Goal: Share content

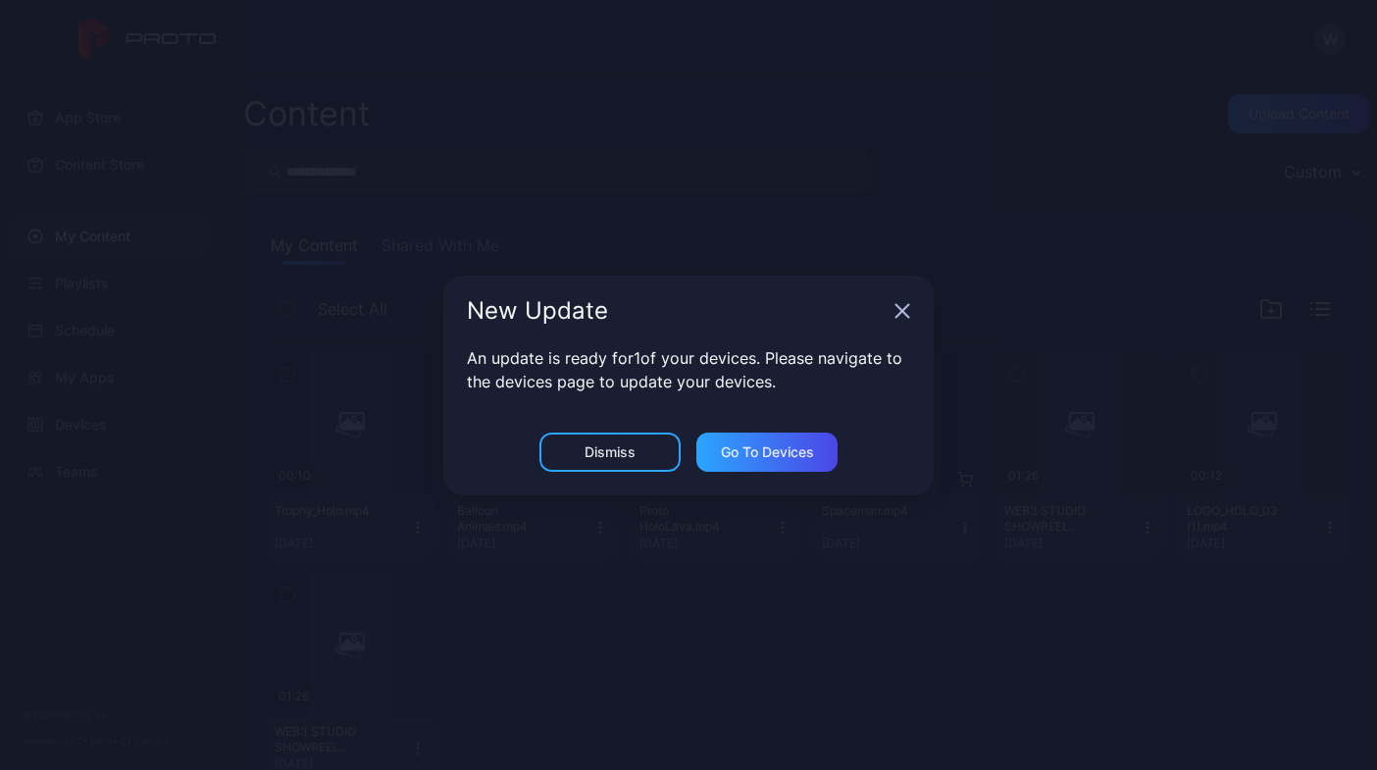
click at [900, 312] on icon "button" at bounding box center [902, 310] width 13 height 13
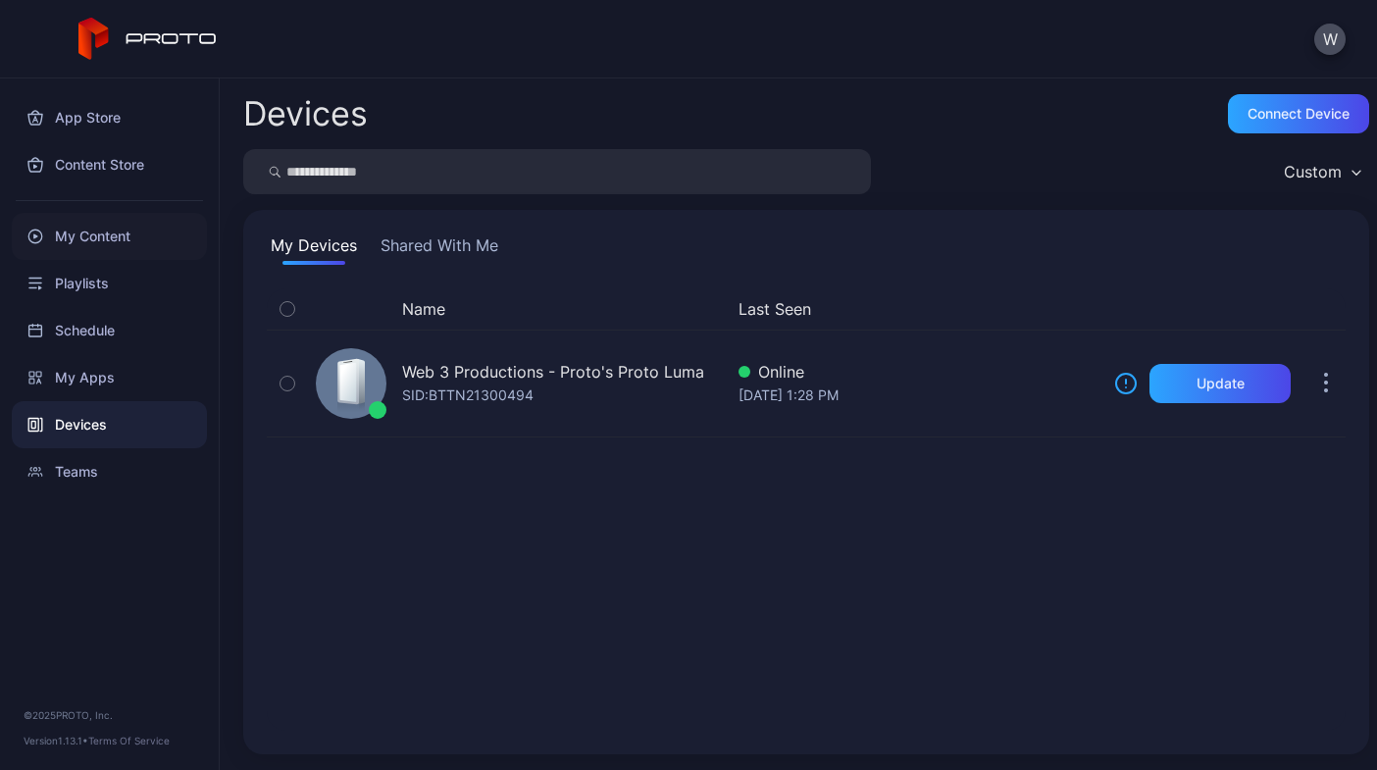
click at [146, 234] on div "My Content" at bounding box center [109, 236] width 195 height 47
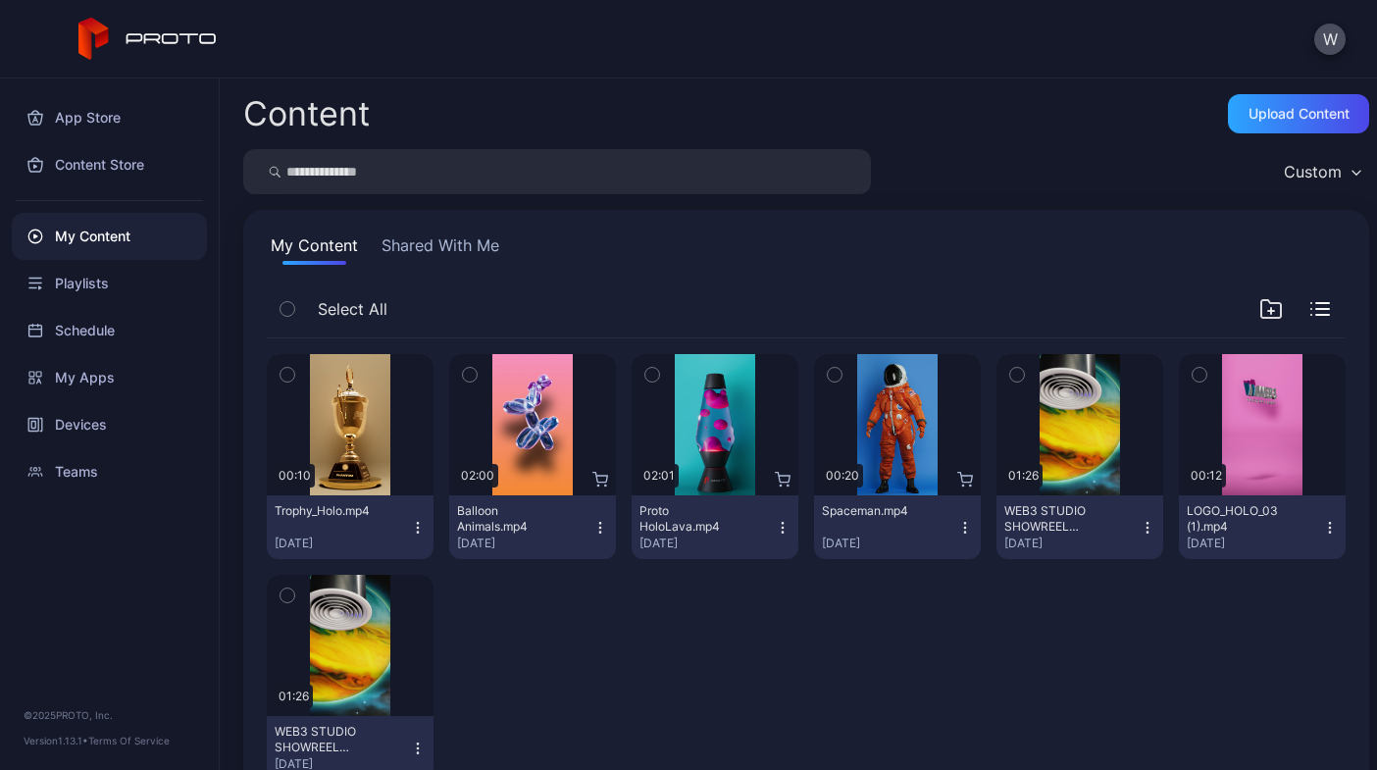
click at [957, 526] on icon "button" at bounding box center [965, 528] width 16 height 16
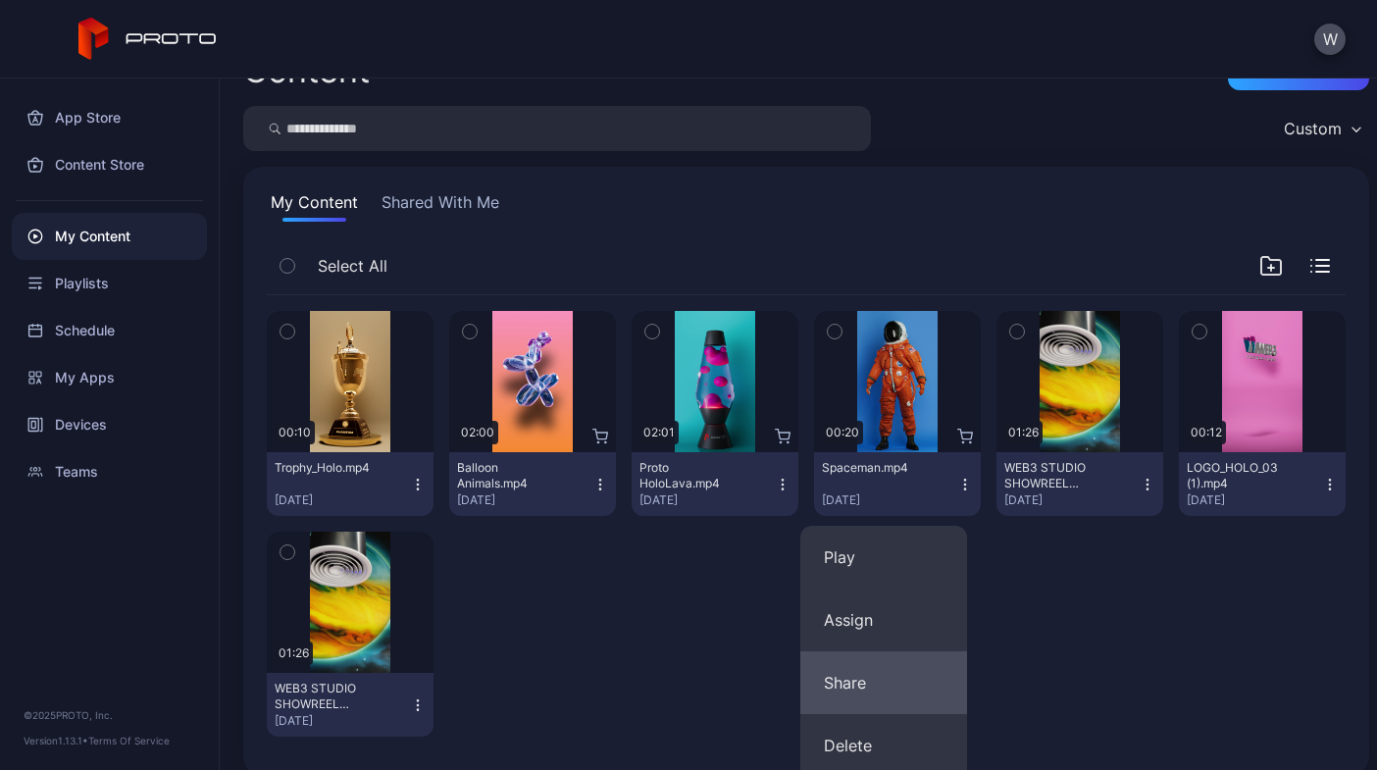
scroll to position [65, 0]
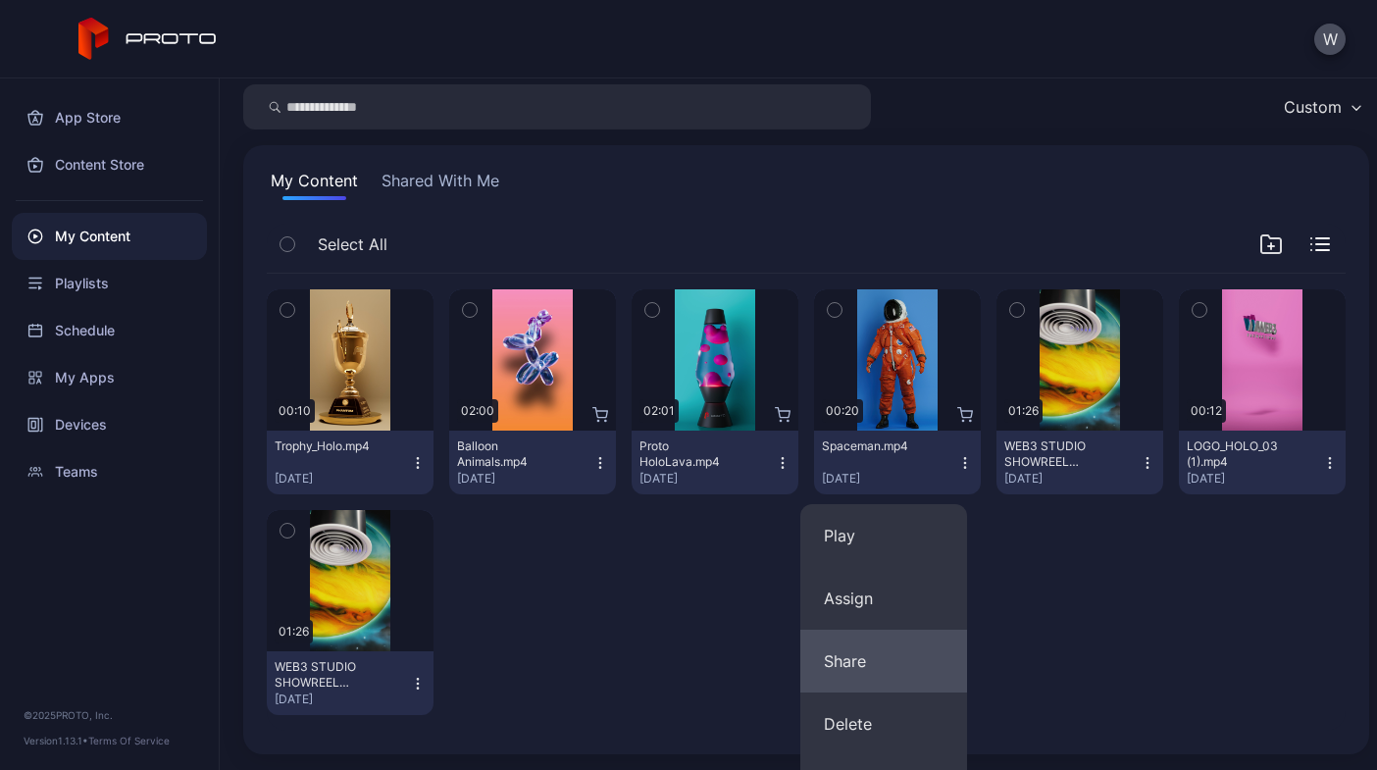
click at [904, 675] on button "Share" at bounding box center [883, 660] width 167 height 63
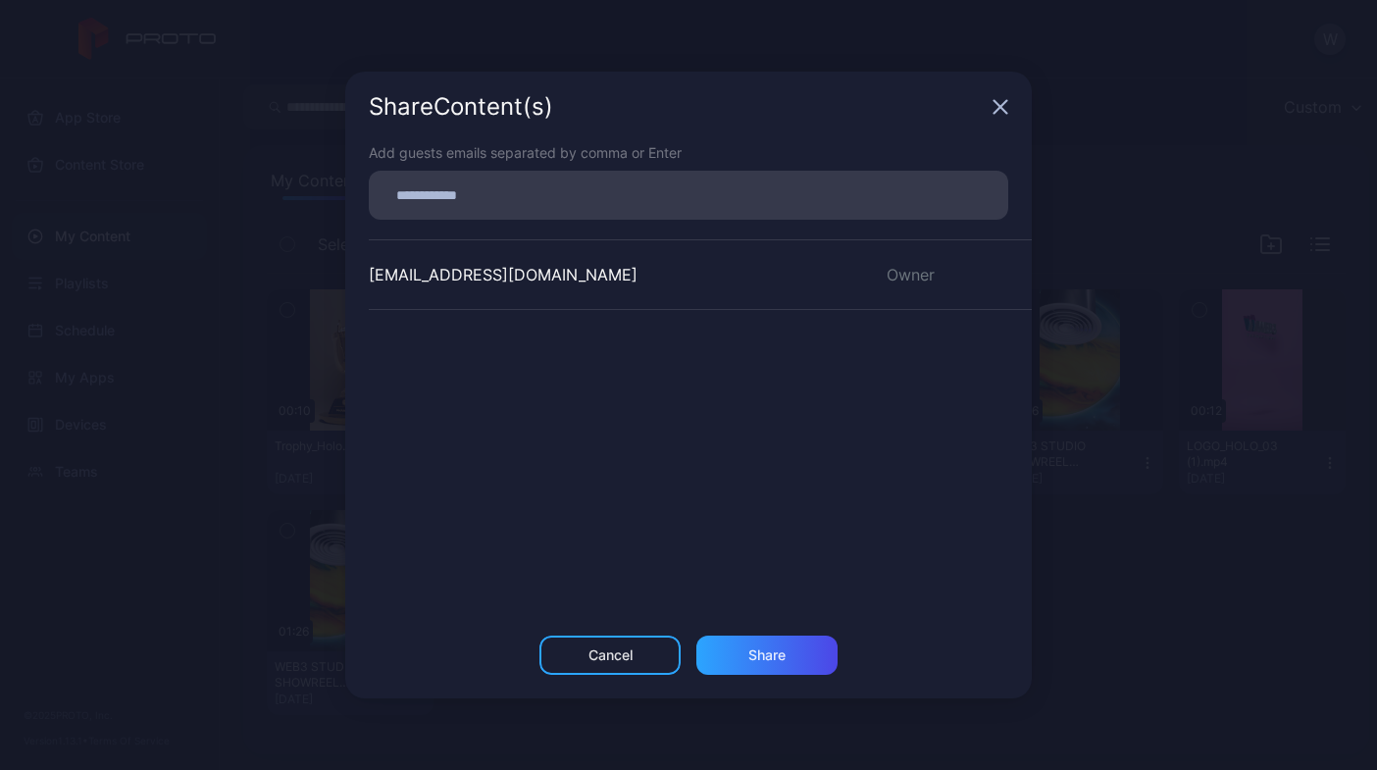
click at [1005, 98] on div "Share Content (s)" at bounding box center [688, 107] width 686 height 71
click at [1004, 105] on icon "button" at bounding box center [1000, 107] width 16 height 16
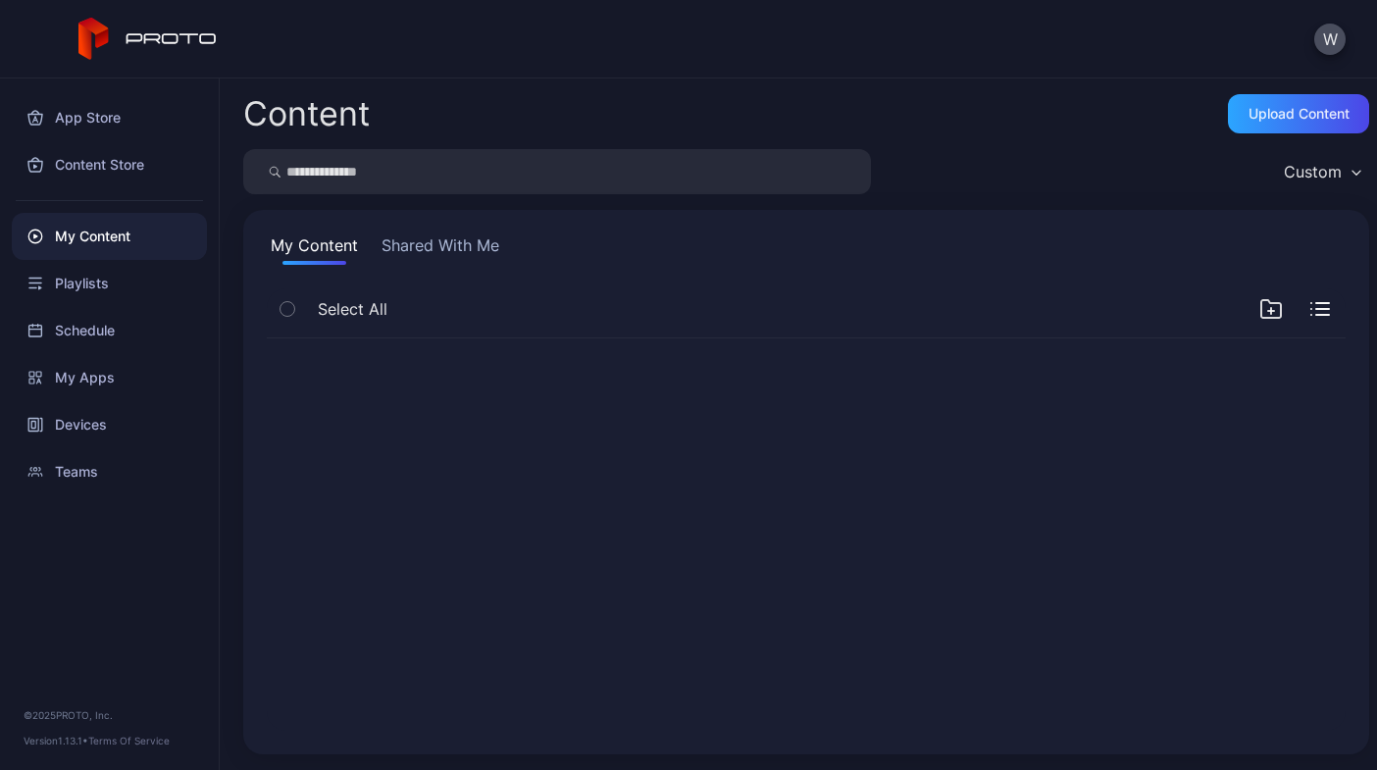
scroll to position [0, 0]
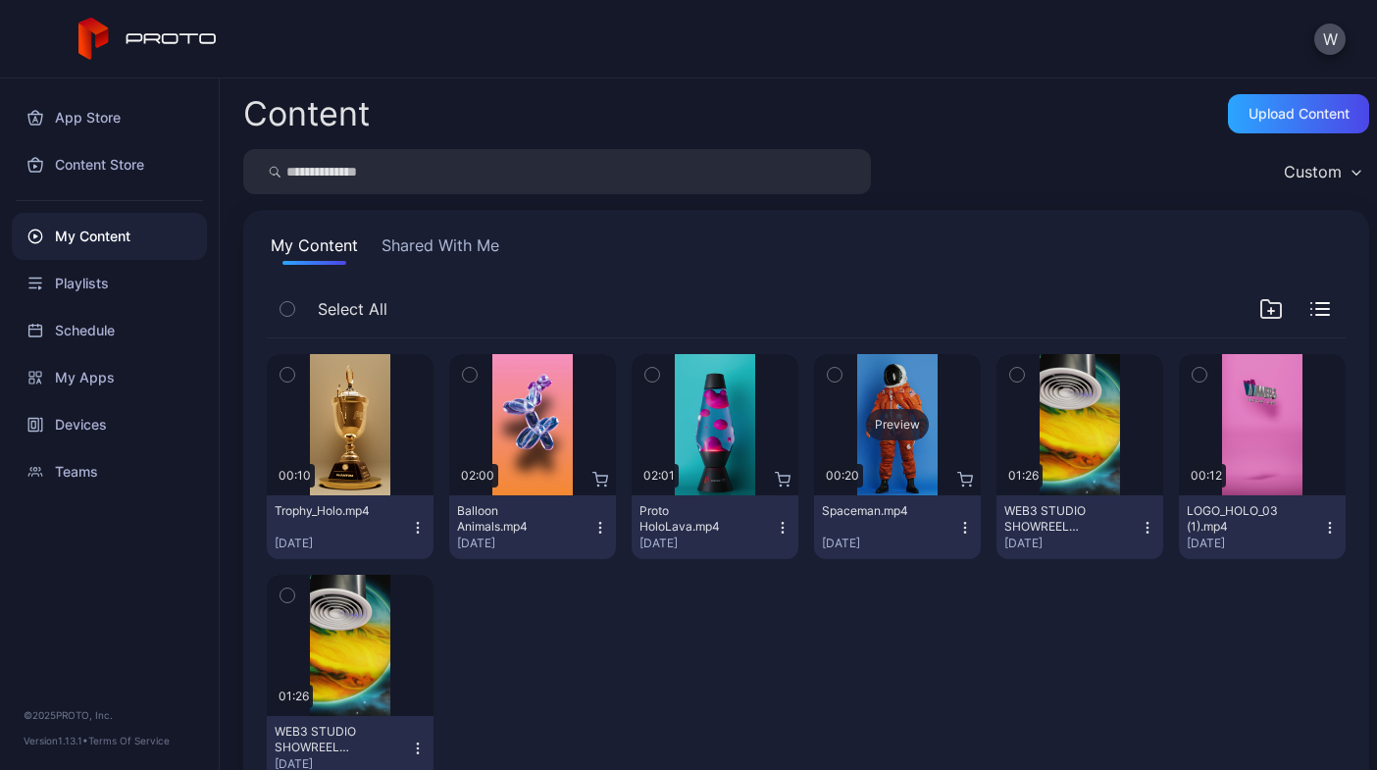
drag, startPoint x: 913, startPoint y: 441, endPoint x: 889, endPoint y: 426, distance: 28.3
click at [889, 426] on div "Preview" at bounding box center [897, 424] width 63 height 31
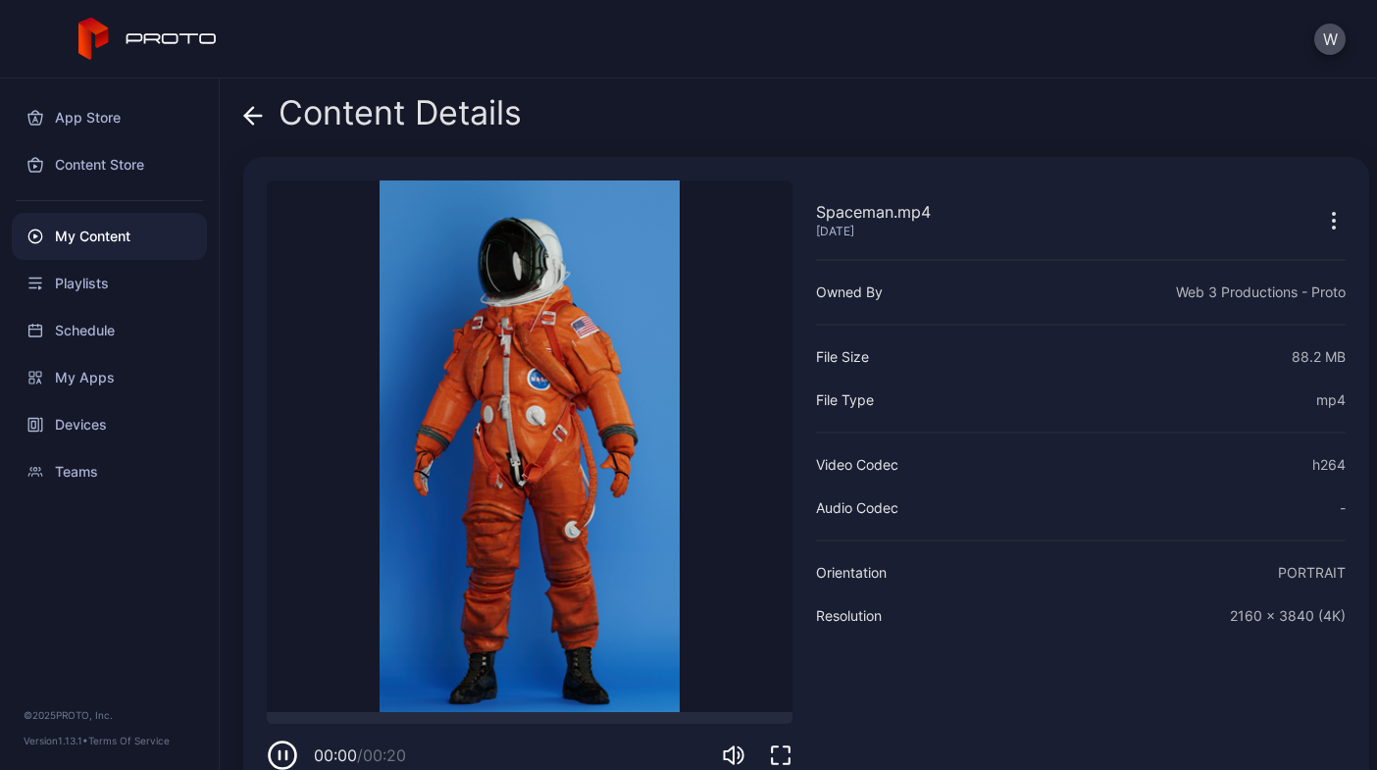
scroll to position [40, 0]
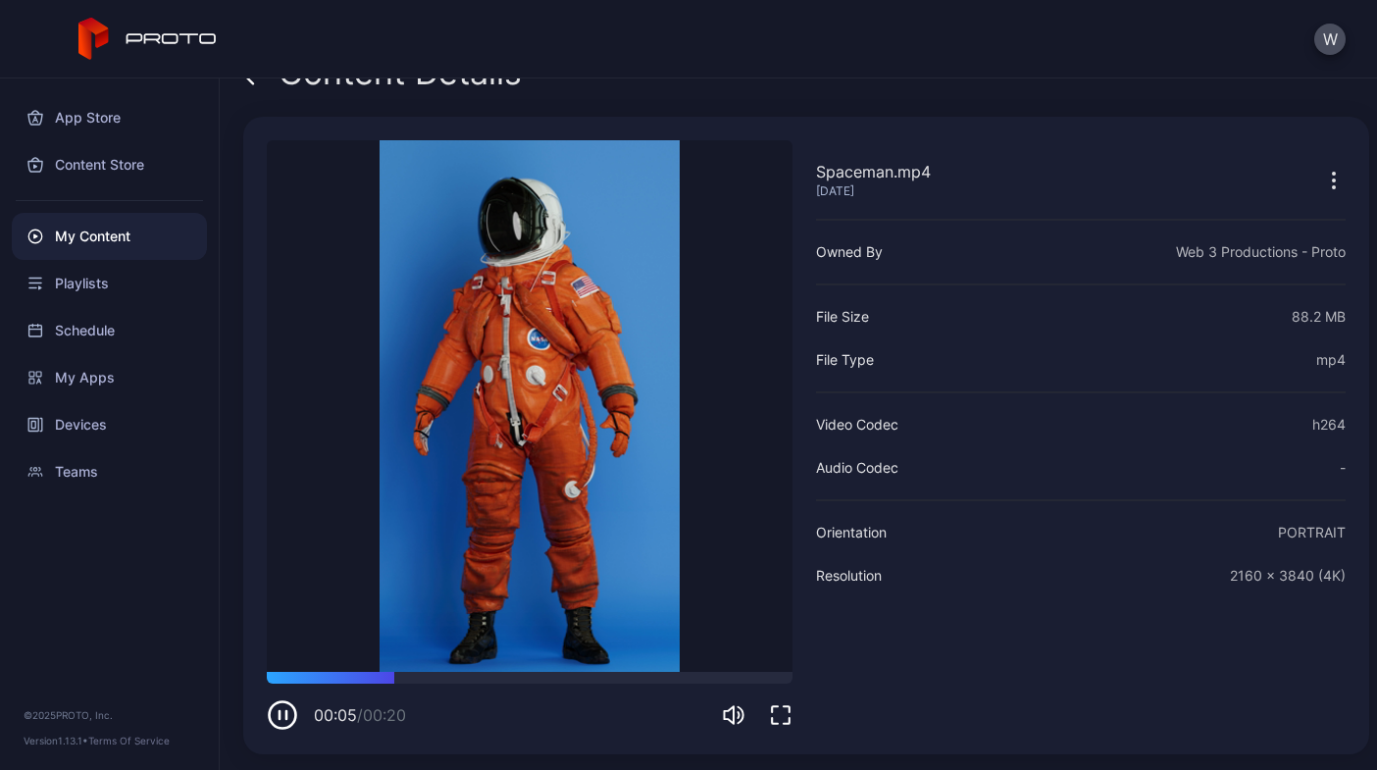
click at [1322, 178] on icon "button" at bounding box center [1334, 181] width 24 height 24
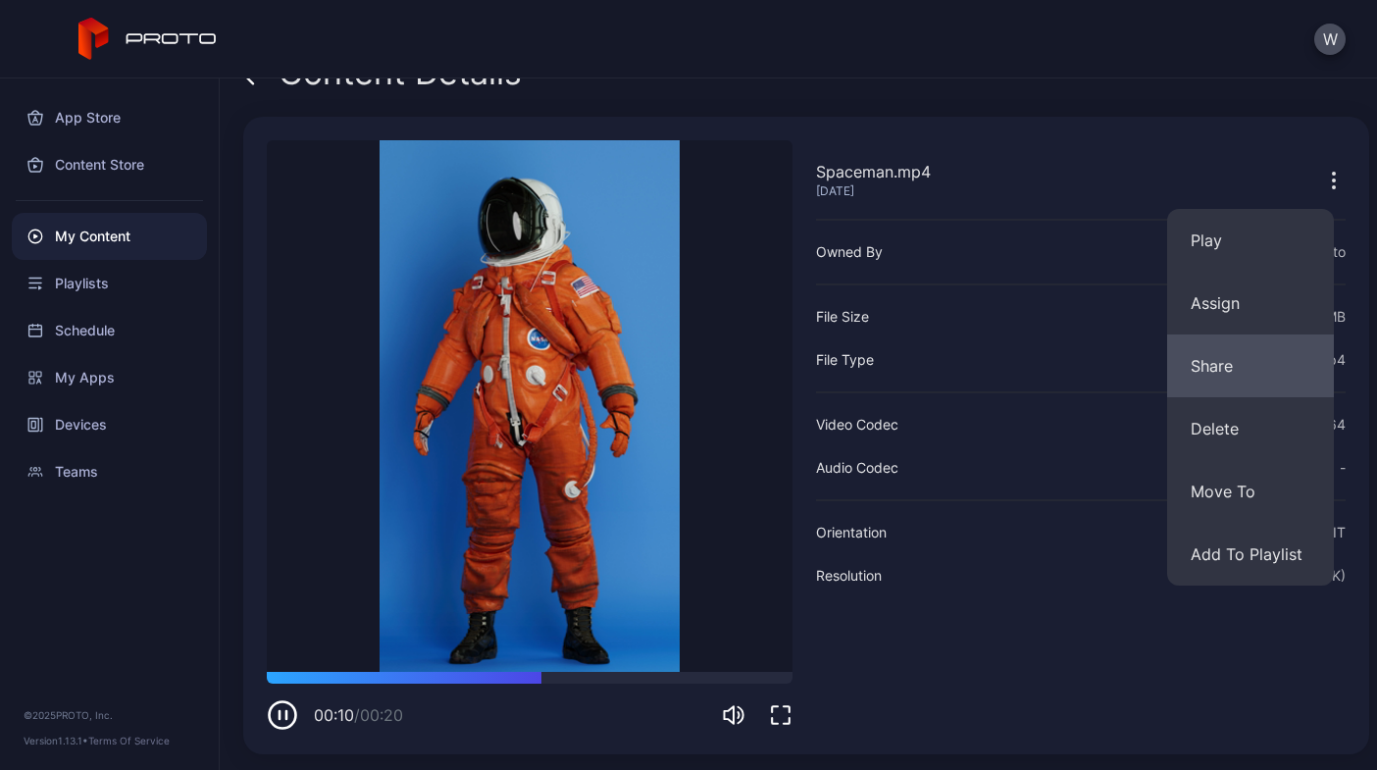
click at [1299, 362] on button "Share" at bounding box center [1250, 365] width 167 height 63
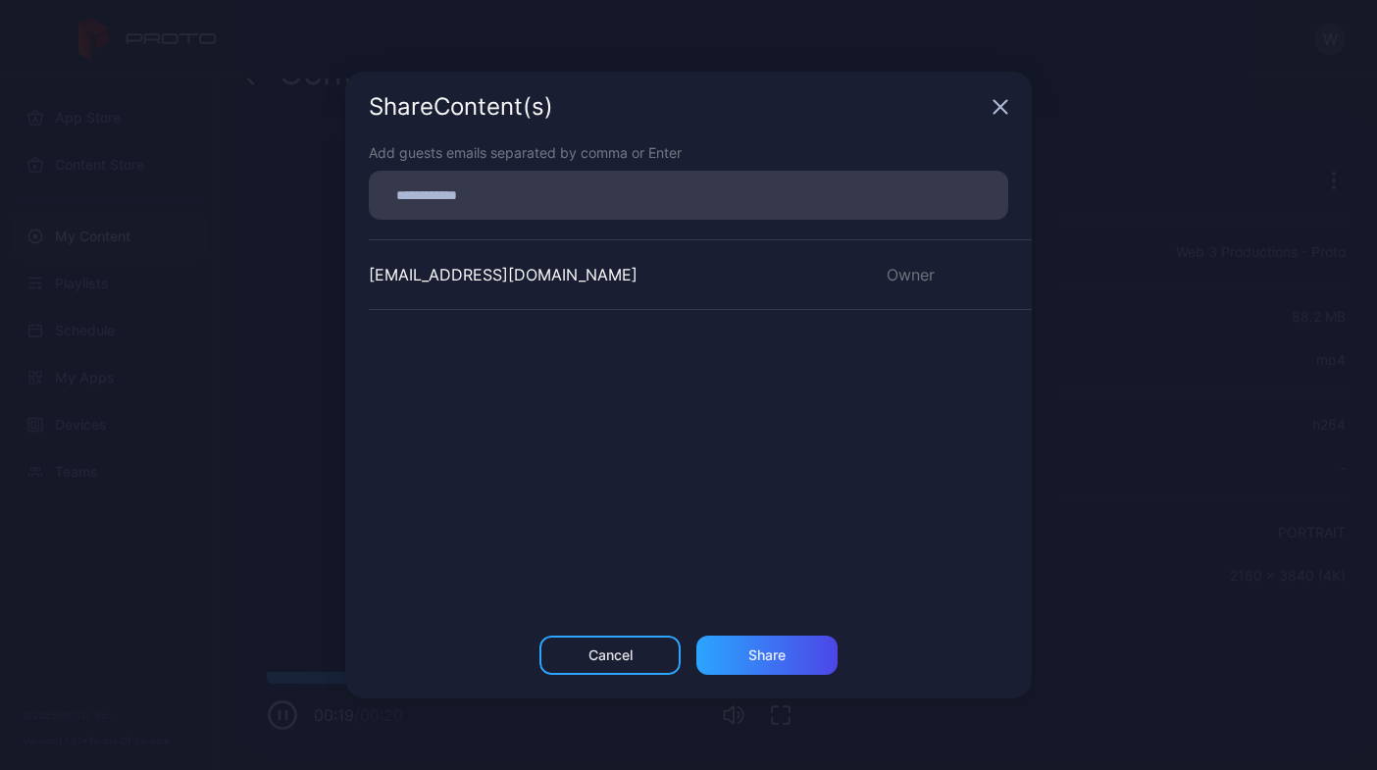
click at [592, 197] on input at bounding box center [688, 194] width 616 height 25
click at [578, 195] on input at bounding box center [688, 194] width 616 height 25
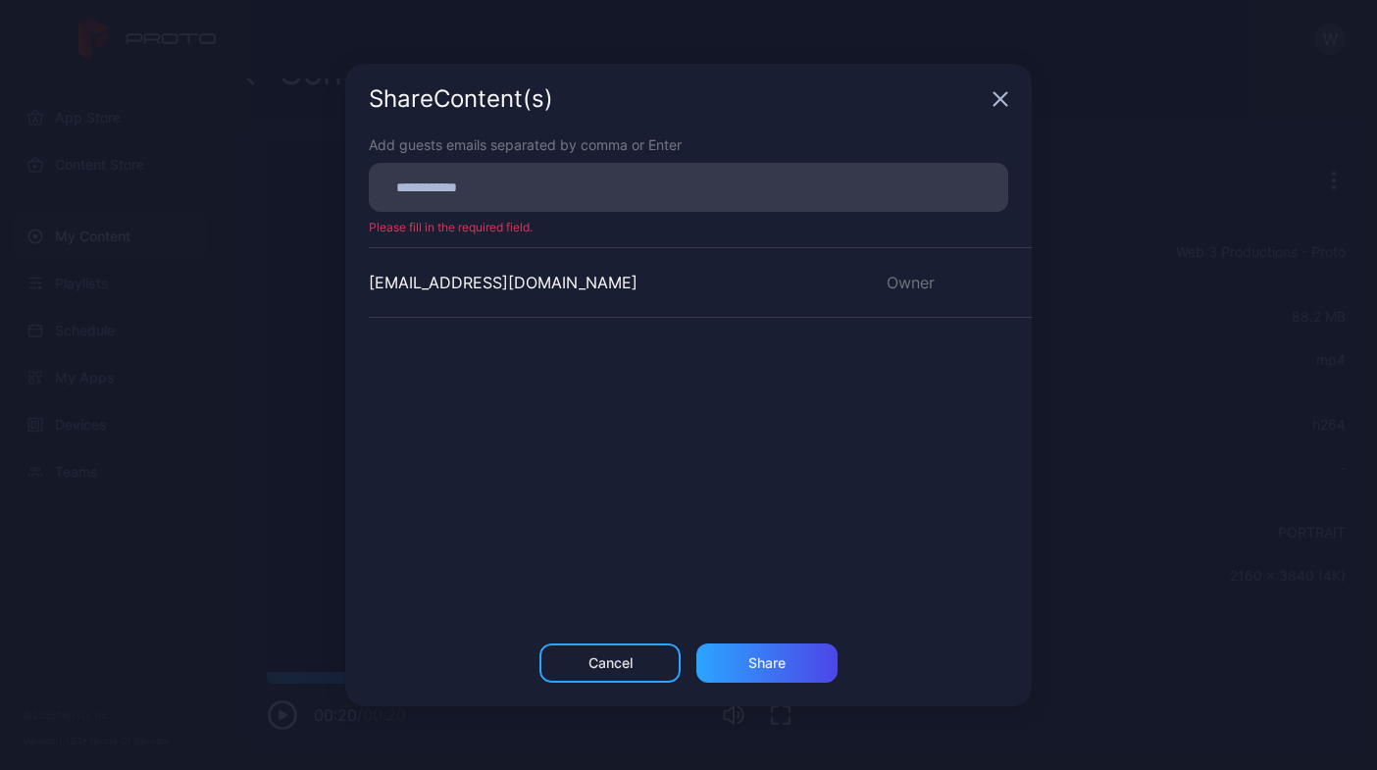
click at [1308, 88] on div "Share Content (s) Add guests emails separated by comma or Enter Please fill in …" at bounding box center [688, 385] width 1377 height 770
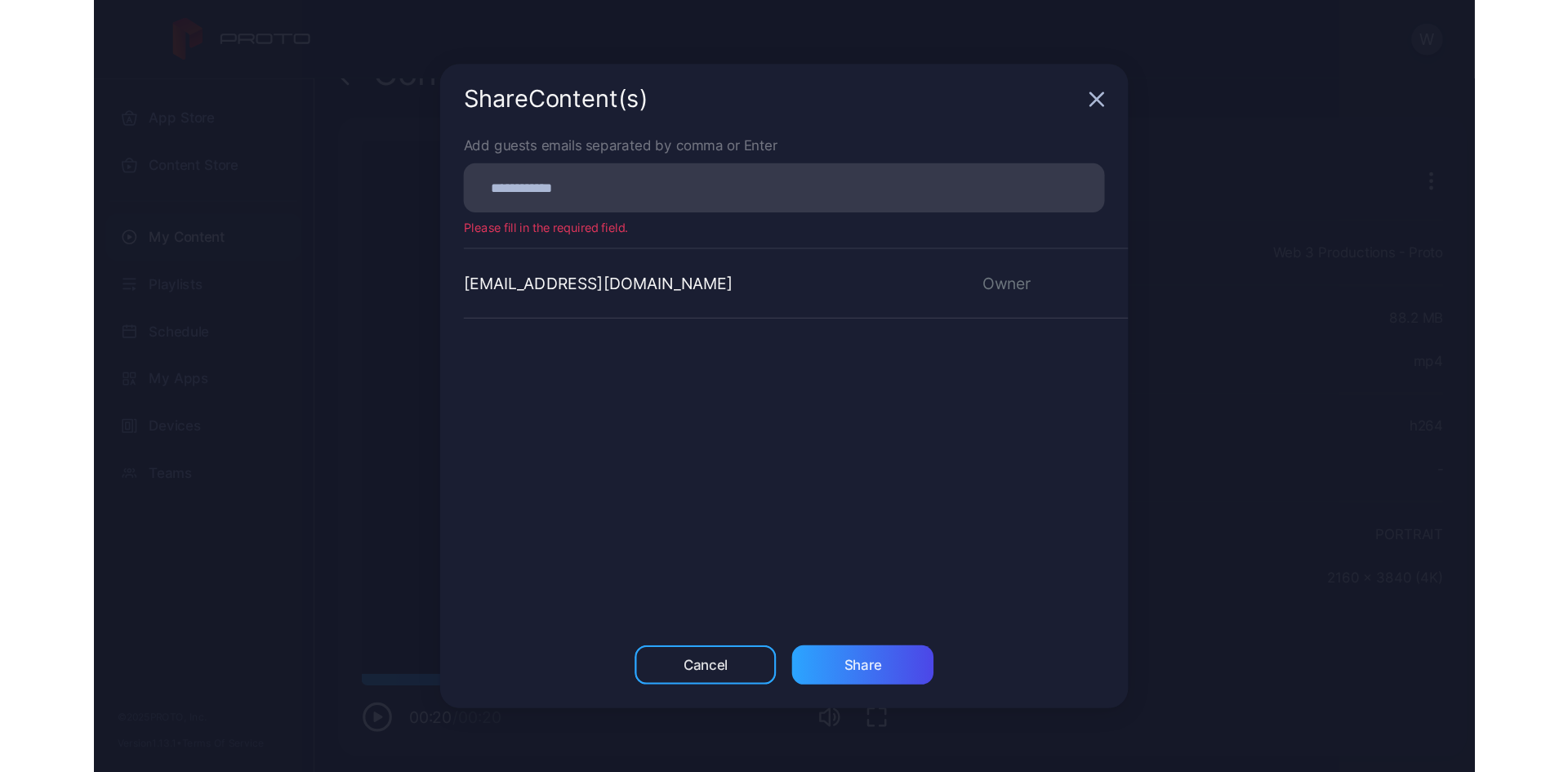
scroll to position [0, 0]
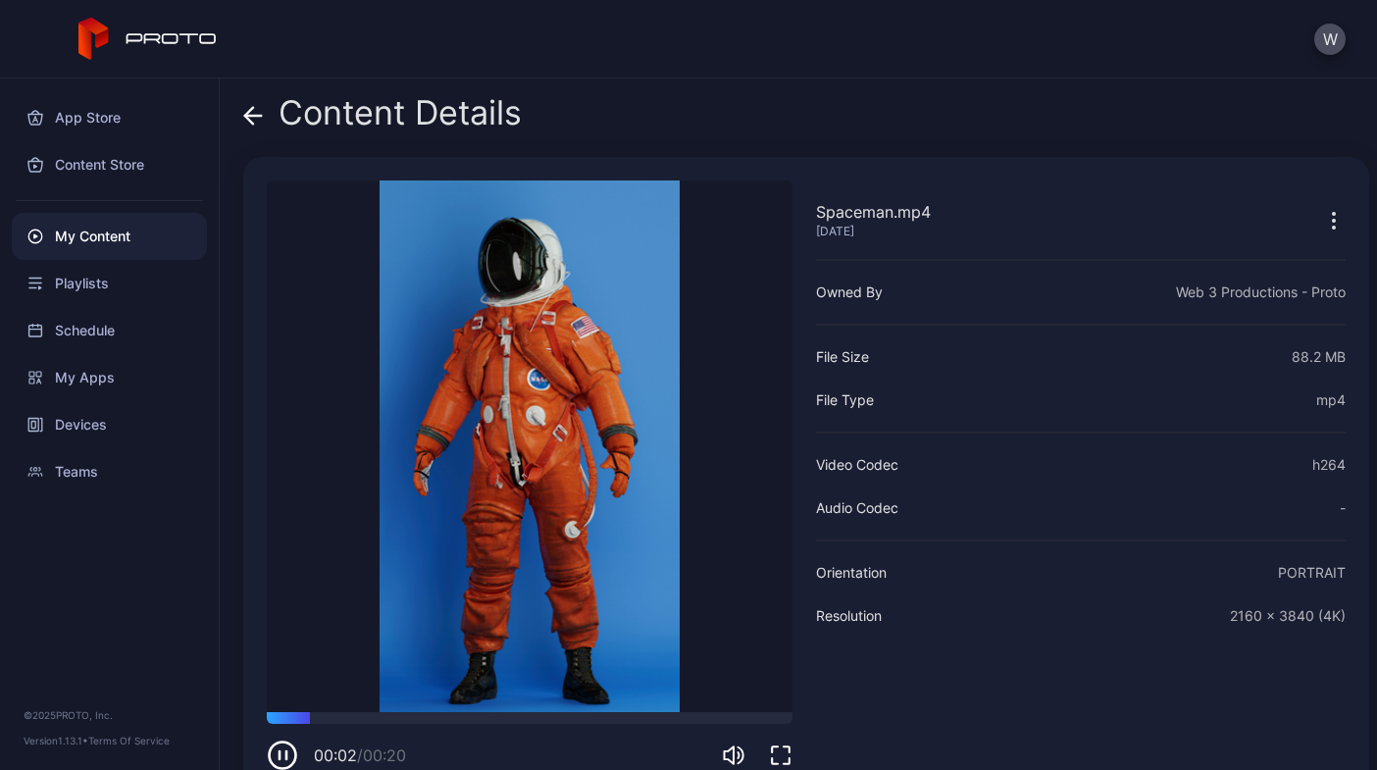
click at [1332, 214] on icon "button" at bounding box center [1333, 214] width 2 height 2
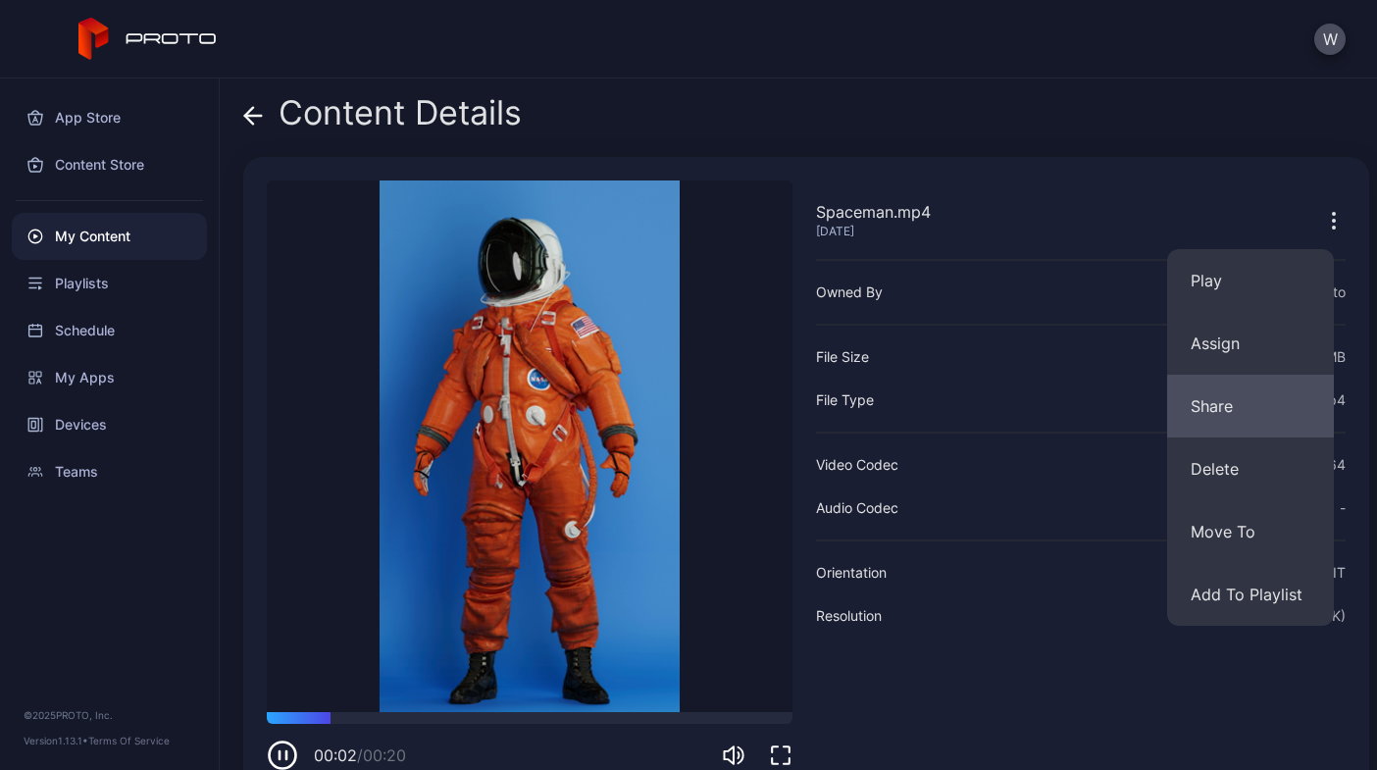
click at [1225, 410] on button "Share" at bounding box center [1250, 406] width 167 height 63
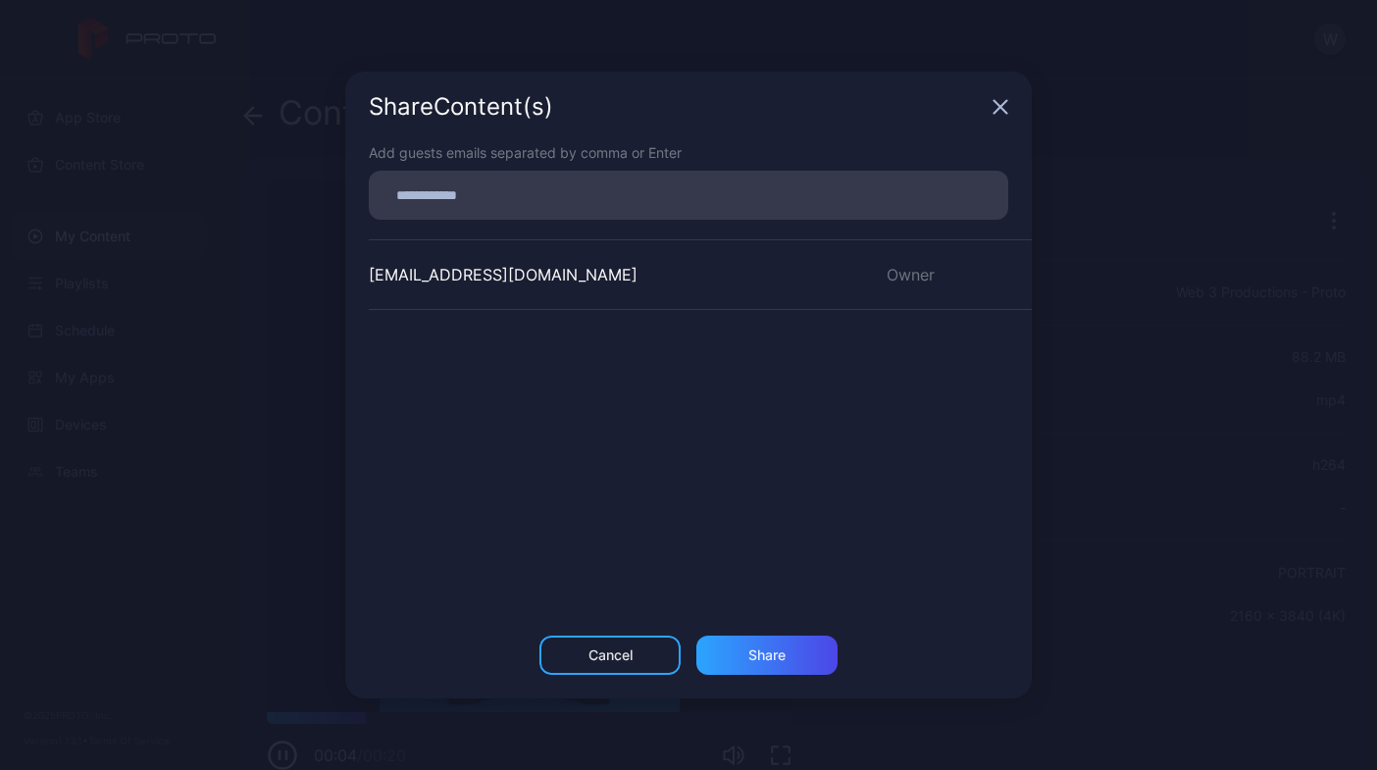
click at [727, 200] on div at bounding box center [693, 194] width 627 height 37
click at [726, 200] on input at bounding box center [688, 194] width 616 height 25
paste input
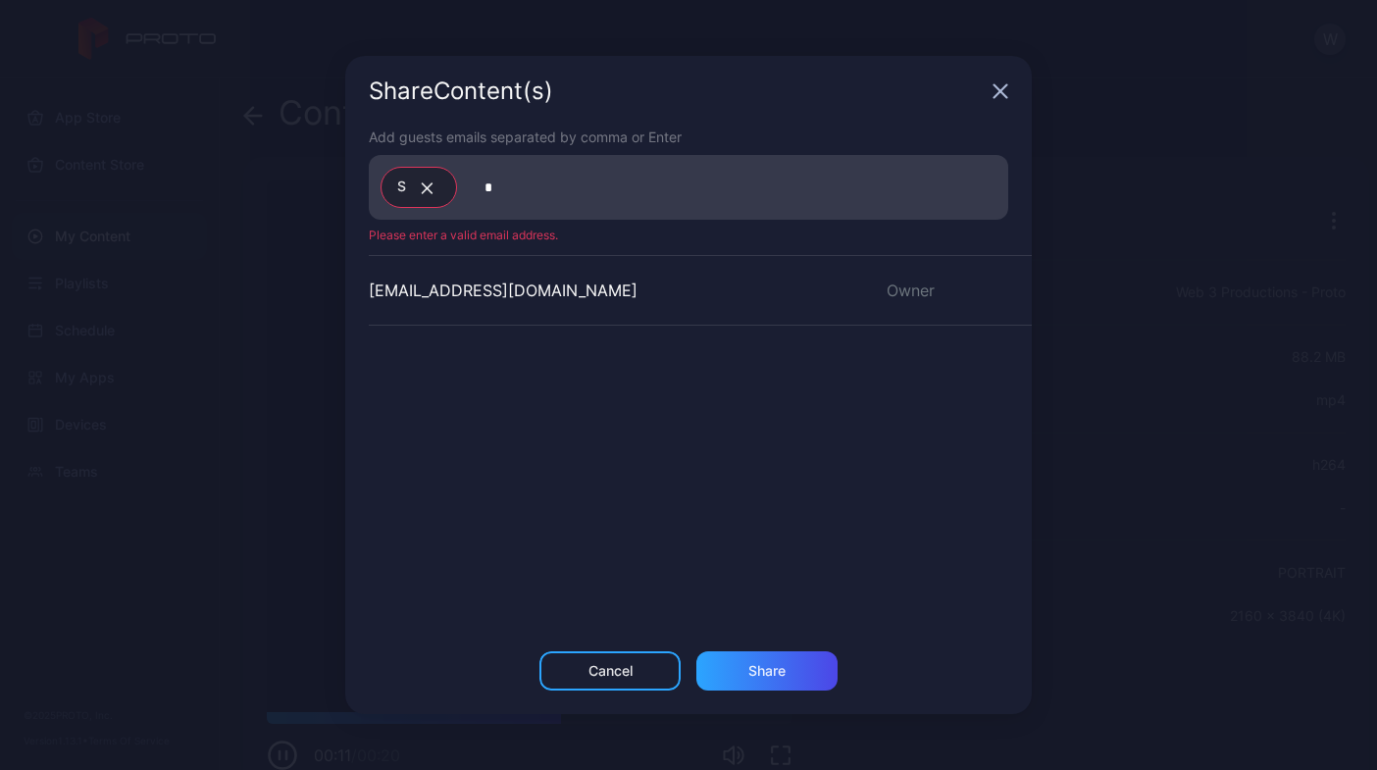
type input "*"
click at [424, 187] on icon "button" at bounding box center [427, 188] width 15 height 12
click at [430, 184] on icon "button" at bounding box center [427, 188] width 10 height 10
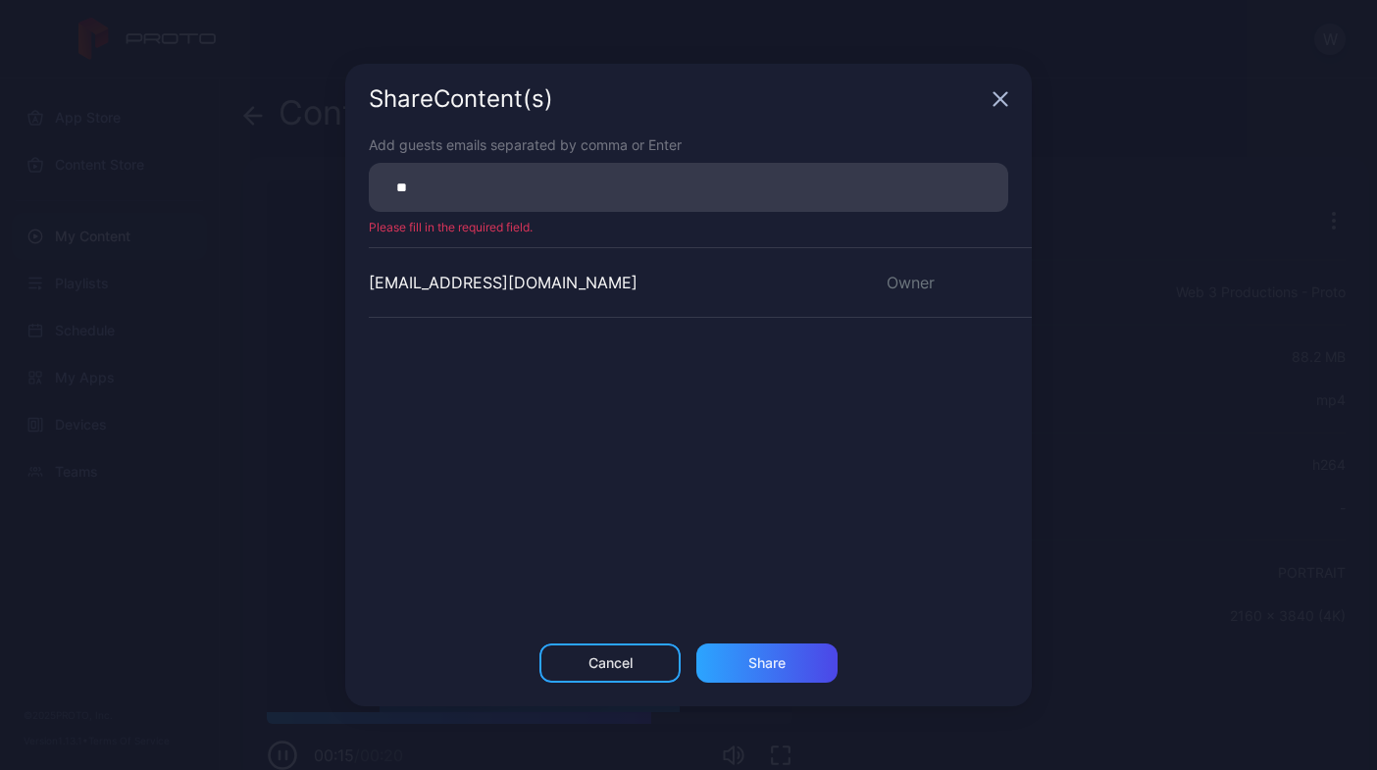
type input "*"
type input "**********"
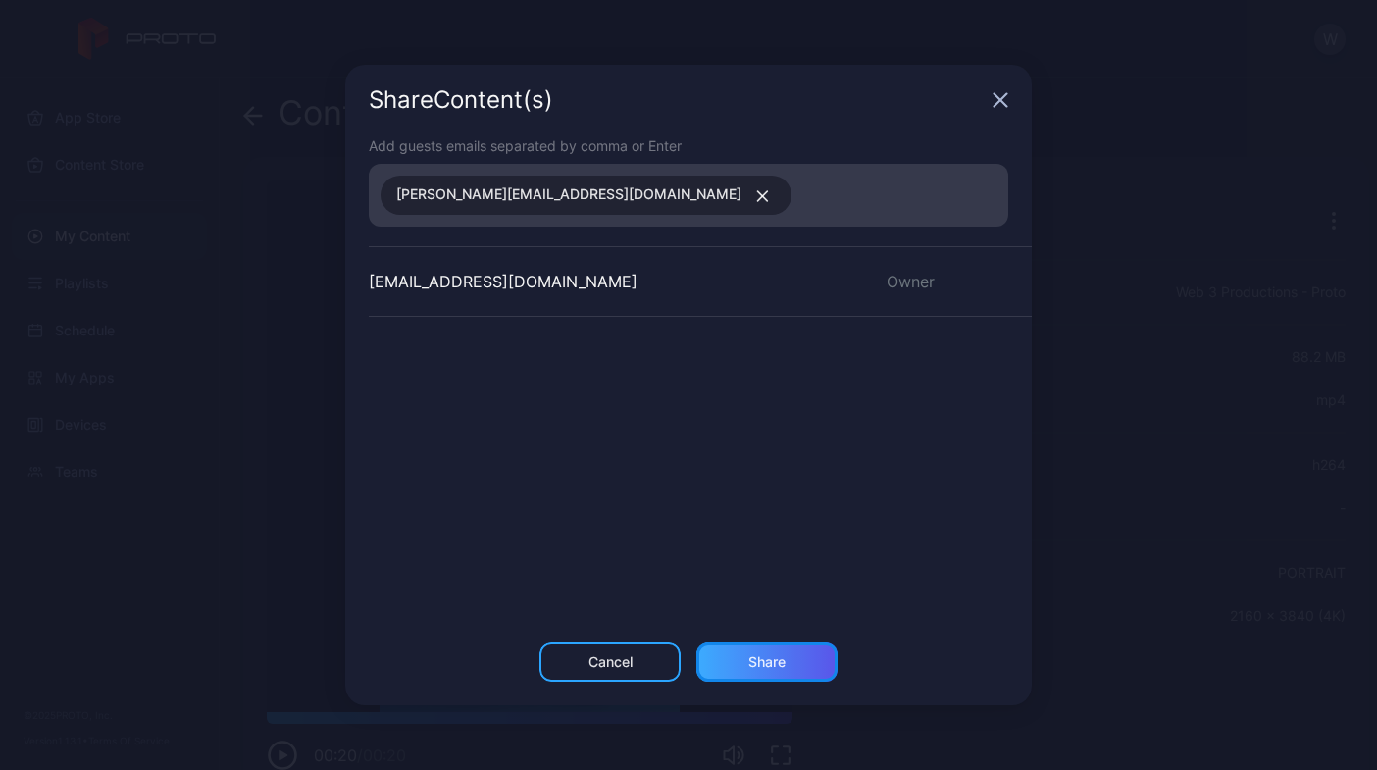
click at [786, 656] on div "Share" at bounding box center [766, 661] width 141 height 39
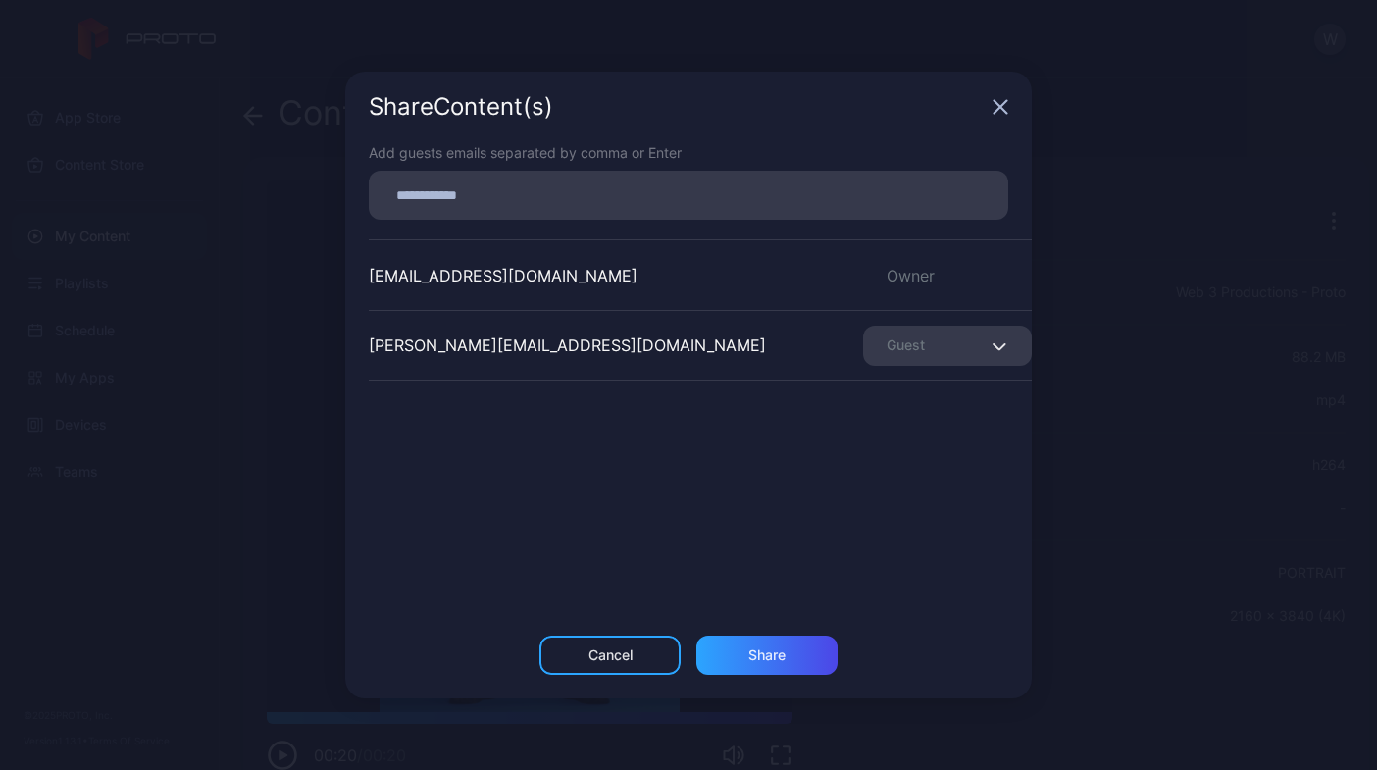
click at [931, 332] on div "Guest" at bounding box center [947, 346] width 169 height 40
click at [792, 509] on div "[EMAIL_ADDRESS][DOMAIN_NAME] Owner [PERSON_NAME][EMAIL_ADDRESS][DOMAIN_NAME] Gu…" at bounding box center [700, 386] width 663 height 294
click at [999, 107] on icon "button" at bounding box center [1000, 107] width 13 height 13
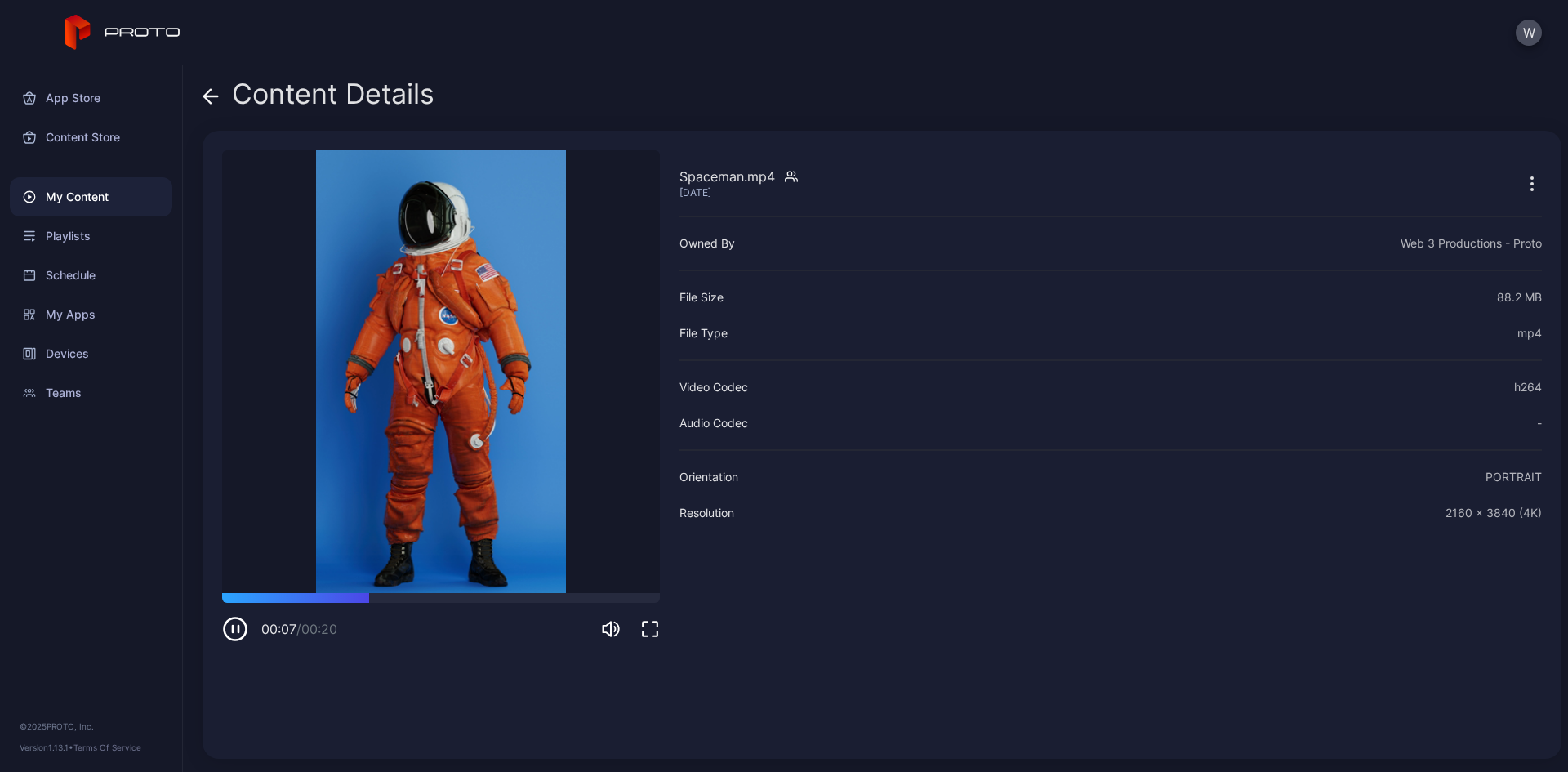
click at [647, 626] on icon "button" at bounding box center [651, 629] width 20 height 20
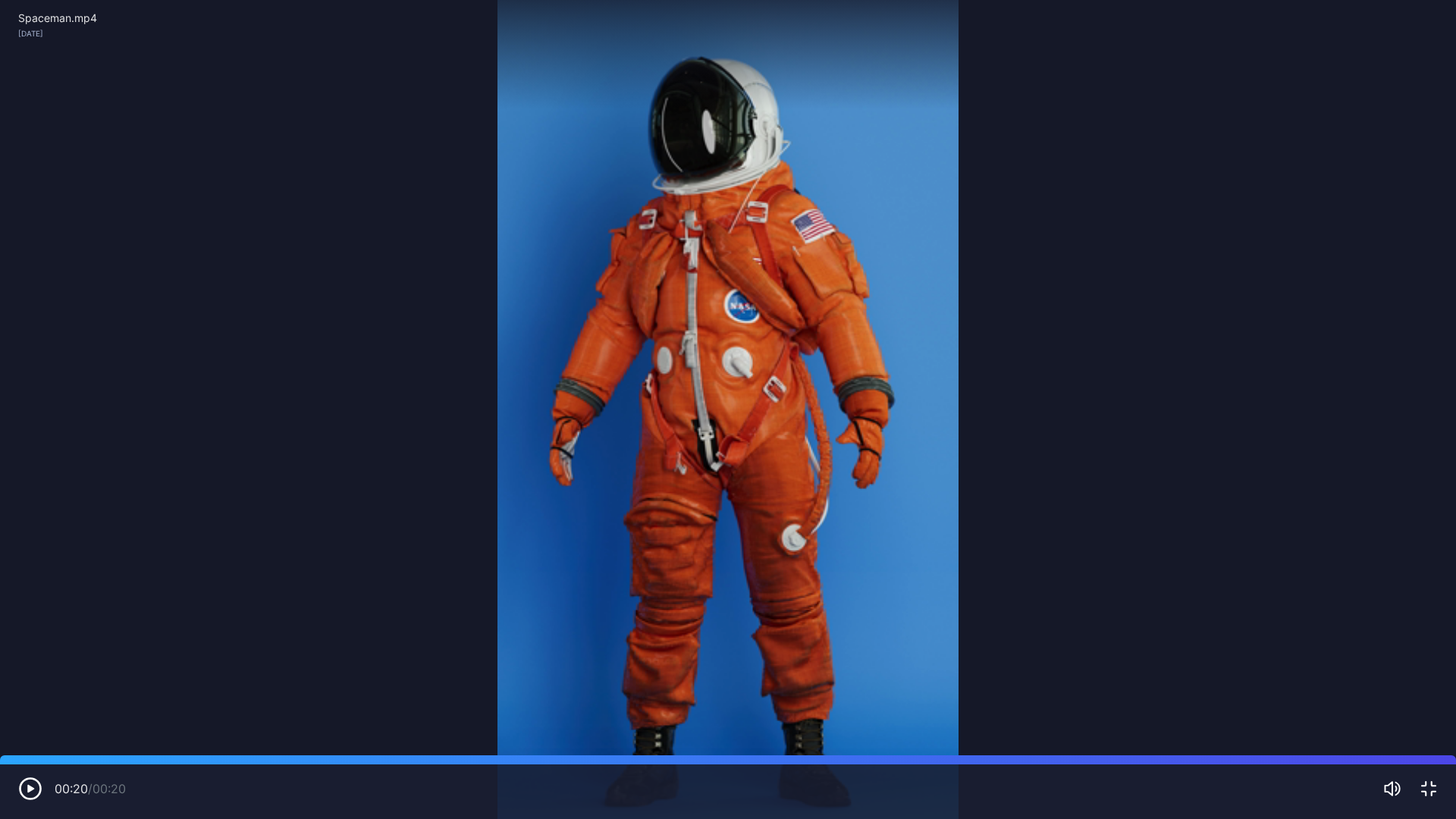
click at [29, 595] on icon "button" at bounding box center [30, 788] width 24 height 24
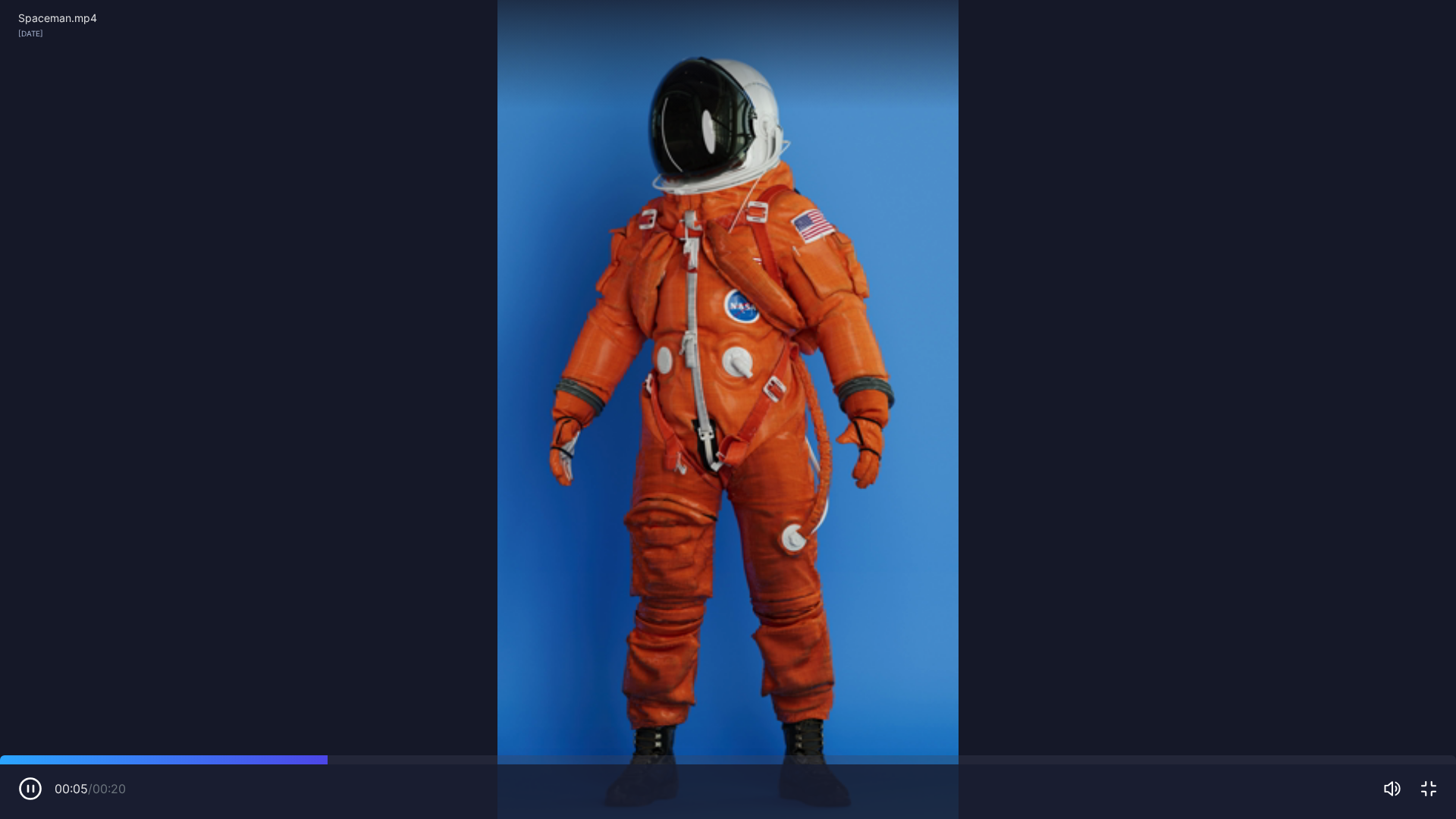
click at [29, 595] on icon "button" at bounding box center [30, 788] width 24 height 24
click at [32, 595] on icon "button" at bounding box center [30, 788] width 24 height 24
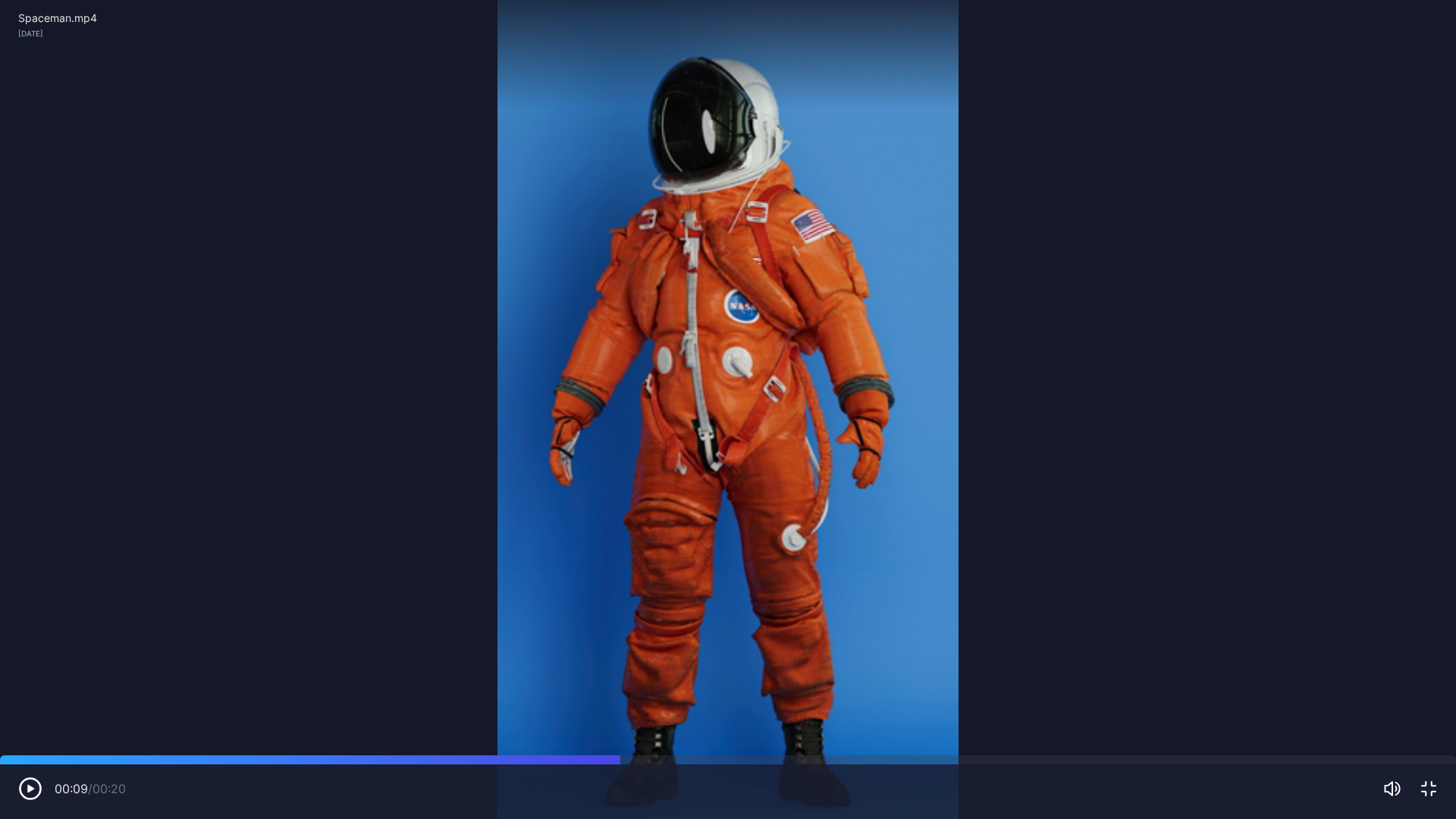
click at [32, 595] on icon "button" at bounding box center [30, 788] width 24 height 24
click at [1065, 595] on icon "button" at bounding box center [1429, 789] width 19 height 19
